Goal: Task Accomplishment & Management: Manage account settings

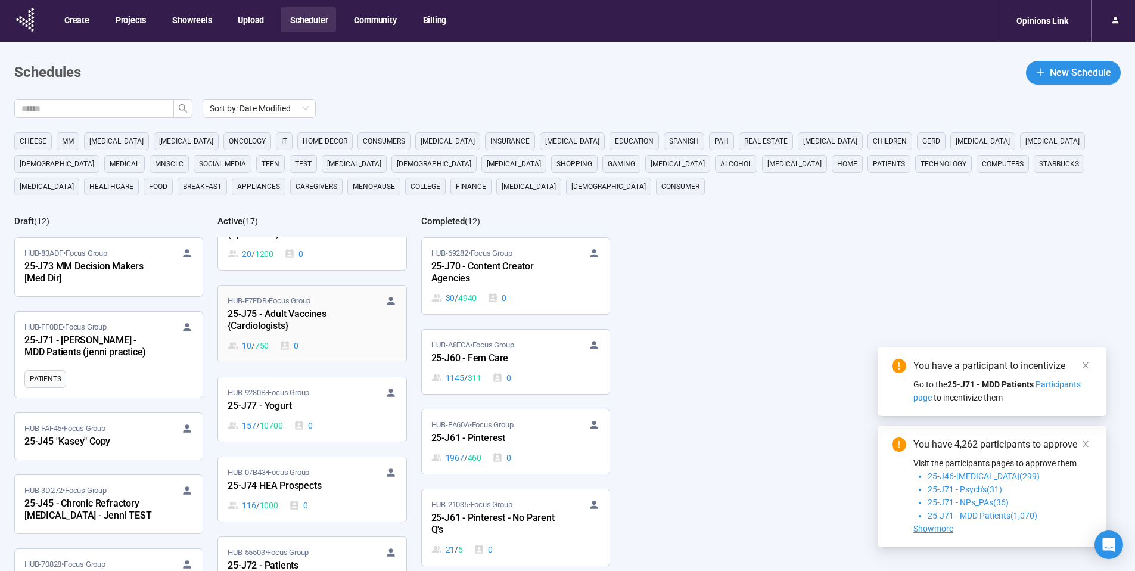
scroll to position [504, 0]
click at [276, 395] on span "HUB-9280B • Focus Group" at bounding box center [269, 392] width 82 height 12
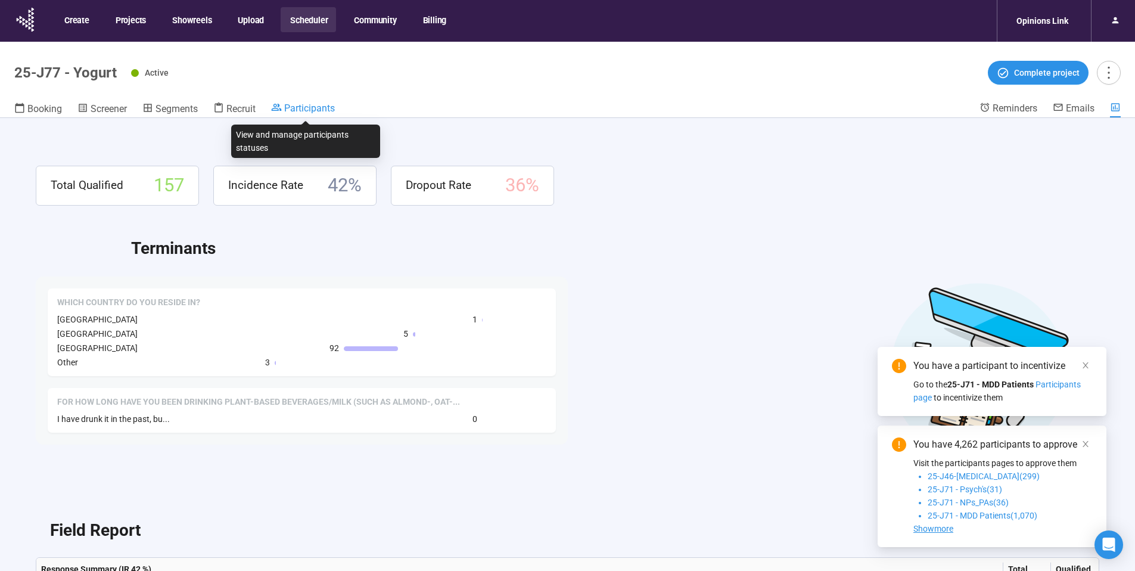
click at [330, 107] on span "Participants" at bounding box center [309, 107] width 51 height 11
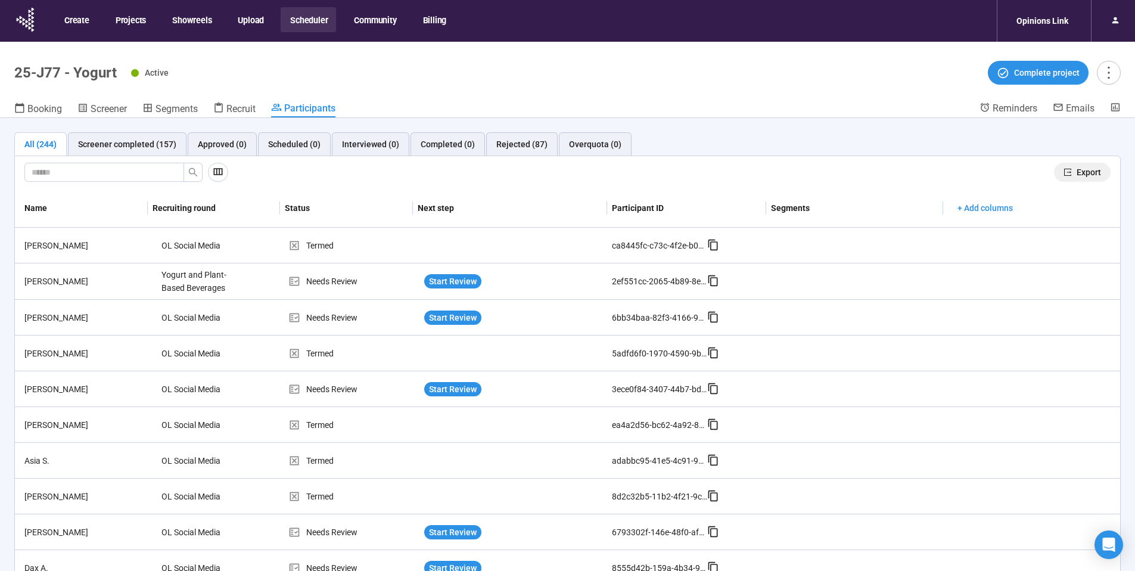
click at [1077, 172] on span "Export" at bounding box center [1089, 172] width 24 height 13
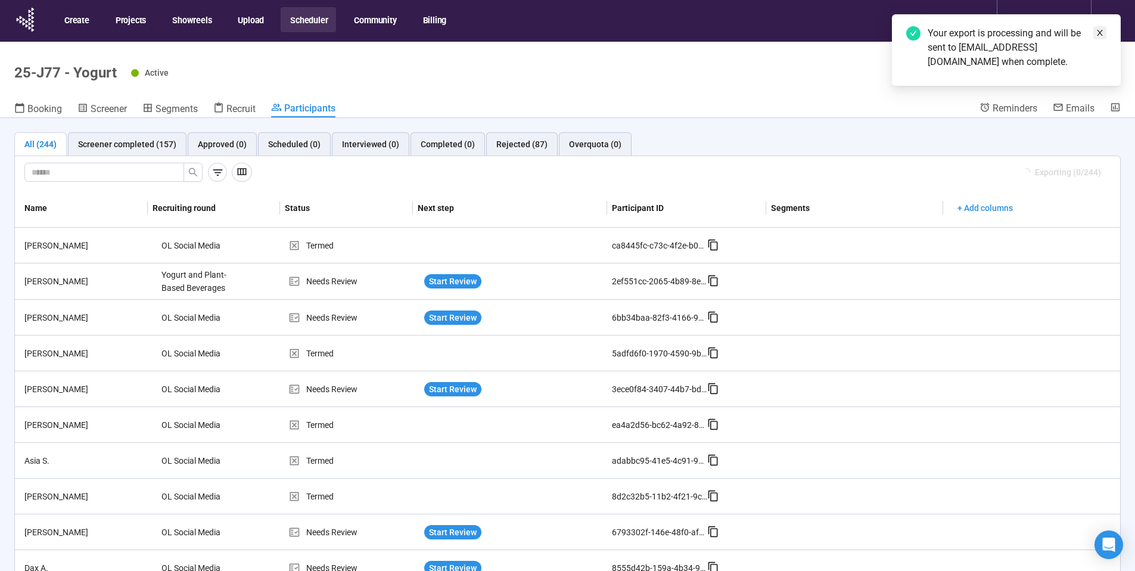
click at [1093, 32] on link at bounding box center [1099, 32] width 13 height 13
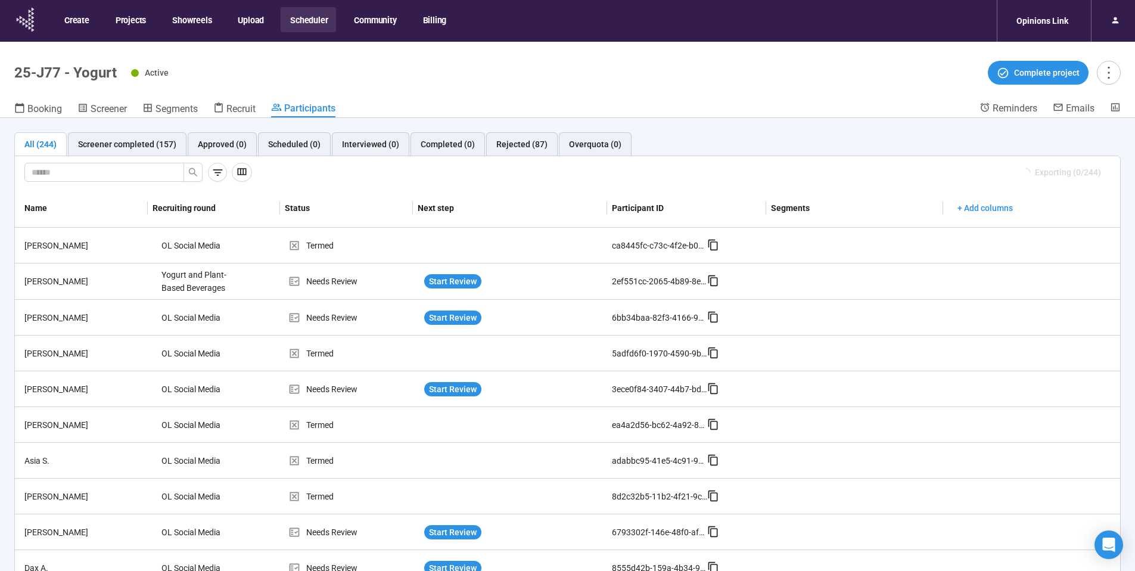
drag, startPoint x: 26, startPoint y: 26, endPoint x: 38, endPoint y: 22, distance: 12.4
click at [27, 25] on icon at bounding box center [27, 26] width 2 height 4
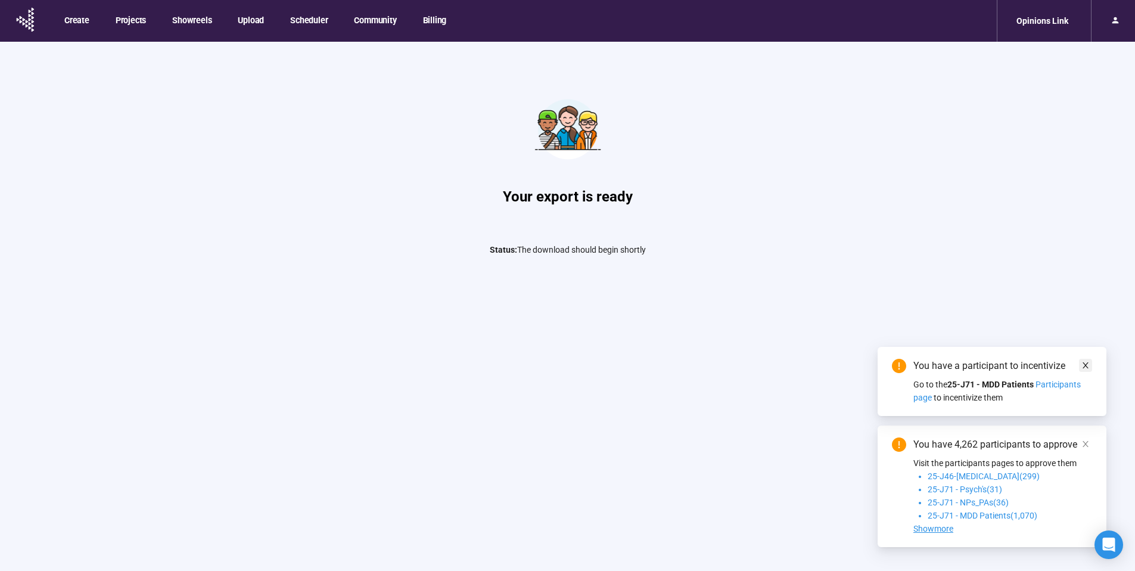
click at [1084, 367] on icon "close" at bounding box center [1086, 365] width 8 height 8
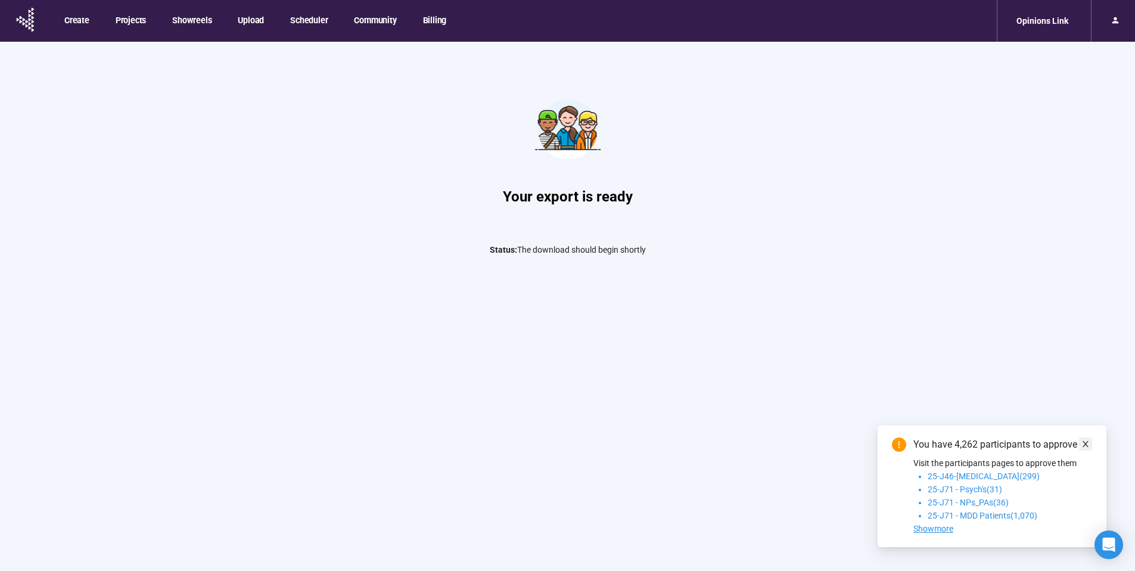
click at [1084, 446] on icon "close" at bounding box center [1086, 444] width 8 height 8
